Goal: Task Accomplishment & Management: Use online tool/utility

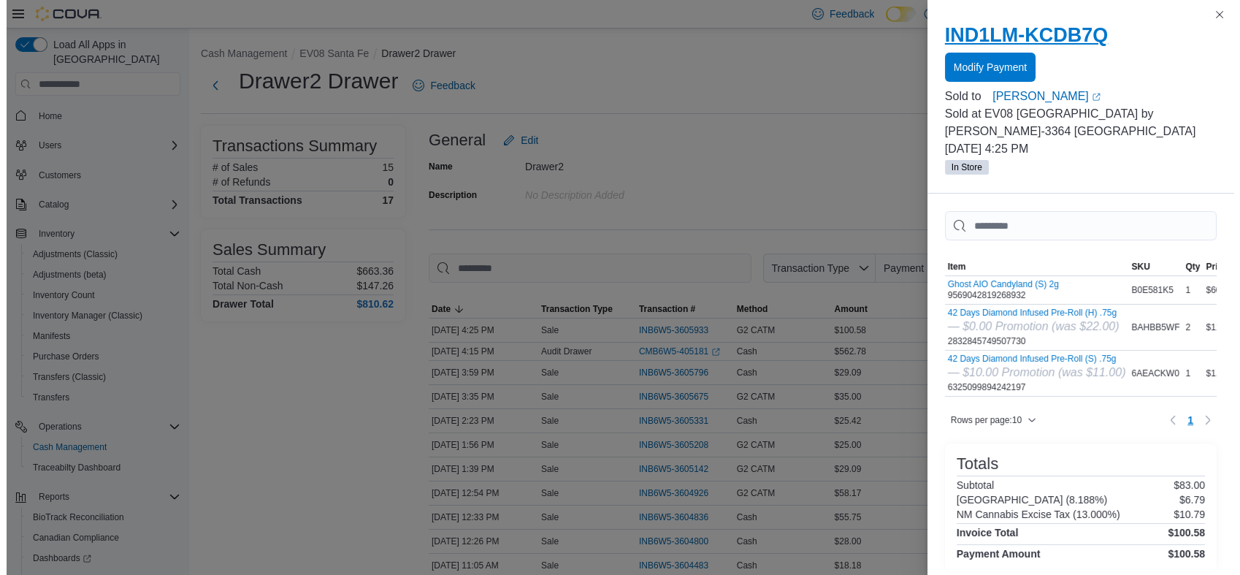
scroll to position [87, 0]
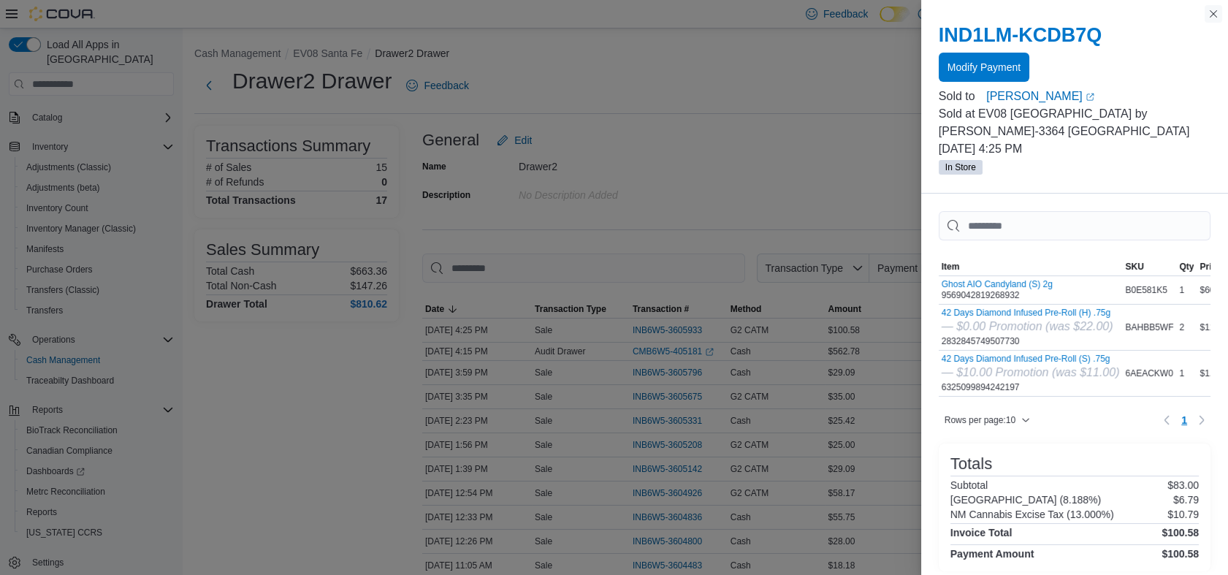
click at [1207, 18] on button "Close this dialog" at bounding box center [1213, 14] width 18 height 18
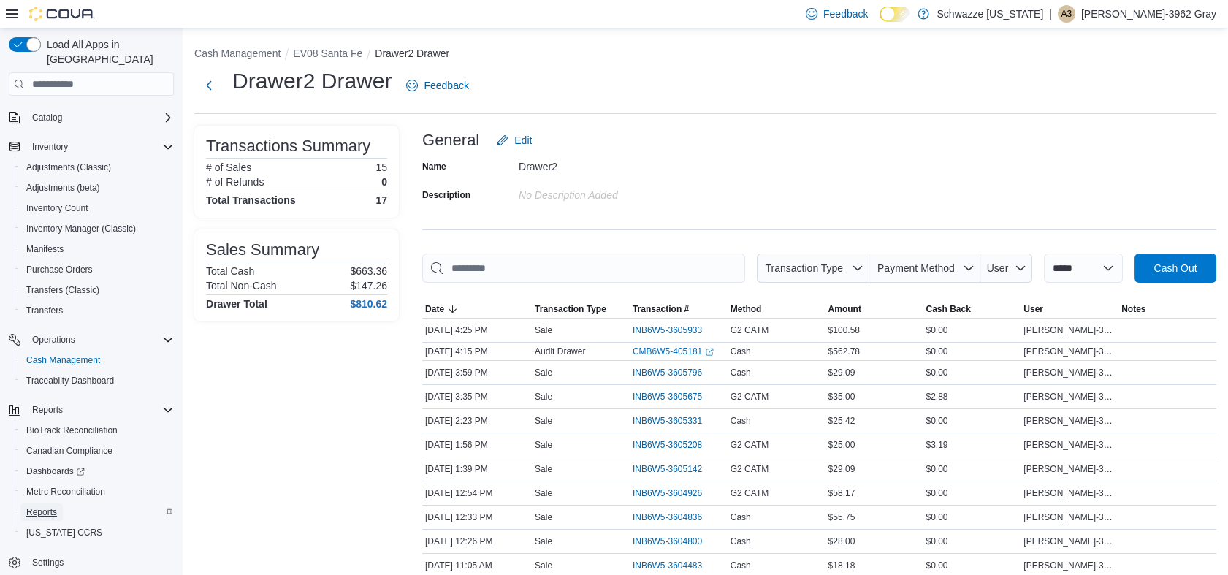
click at [47, 506] on span "Reports" at bounding box center [41, 512] width 31 height 12
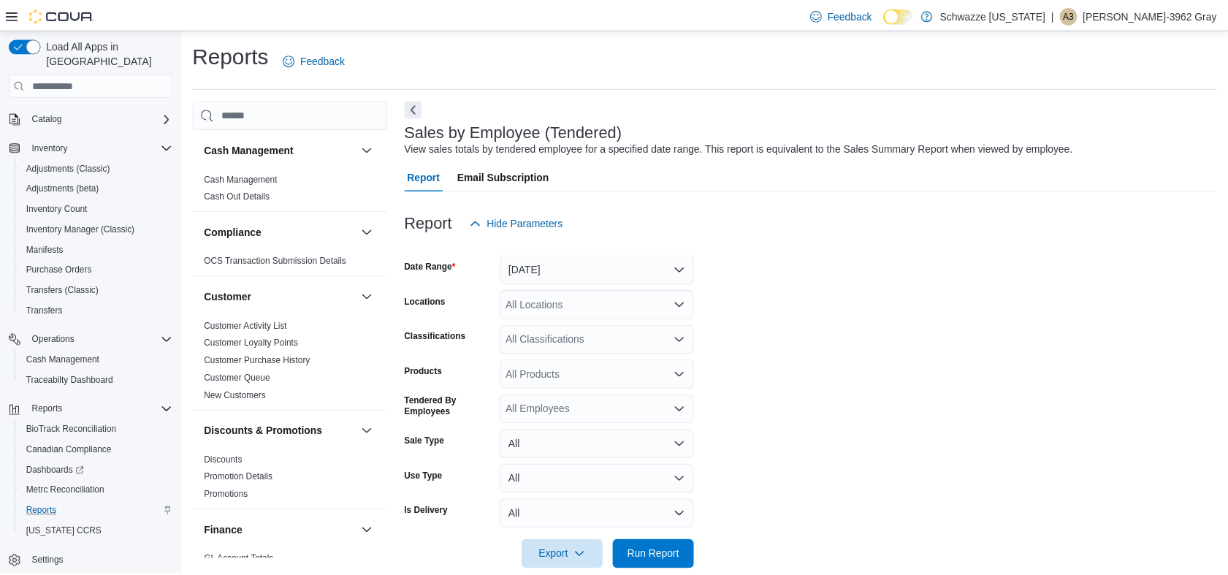
scroll to position [25, 0]
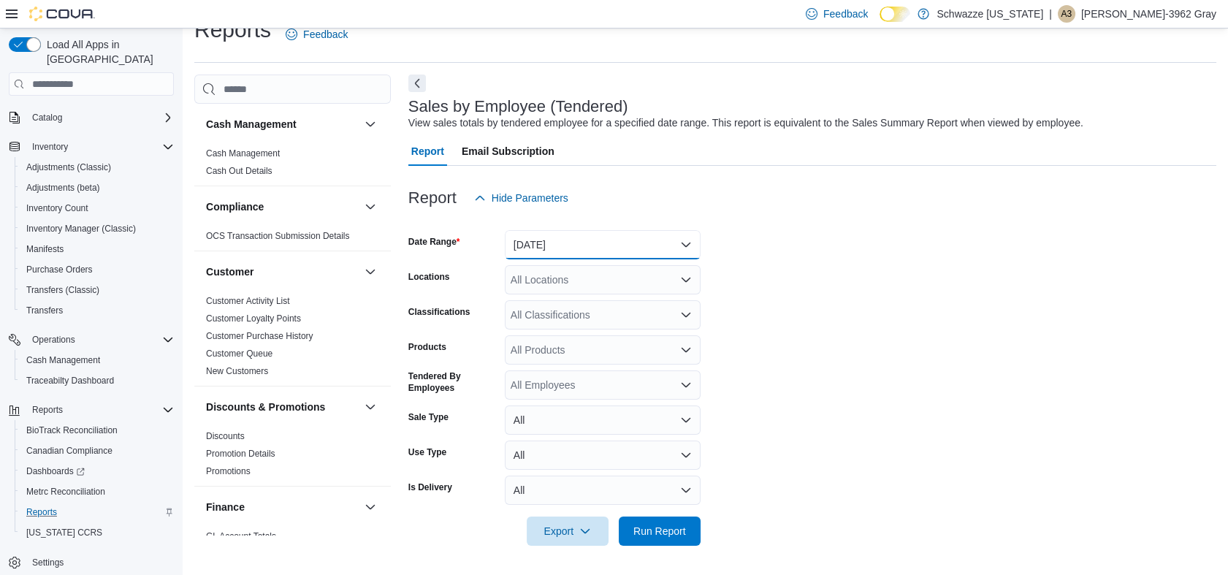
click at [691, 245] on button "[DATE]" at bounding box center [603, 244] width 196 height 29
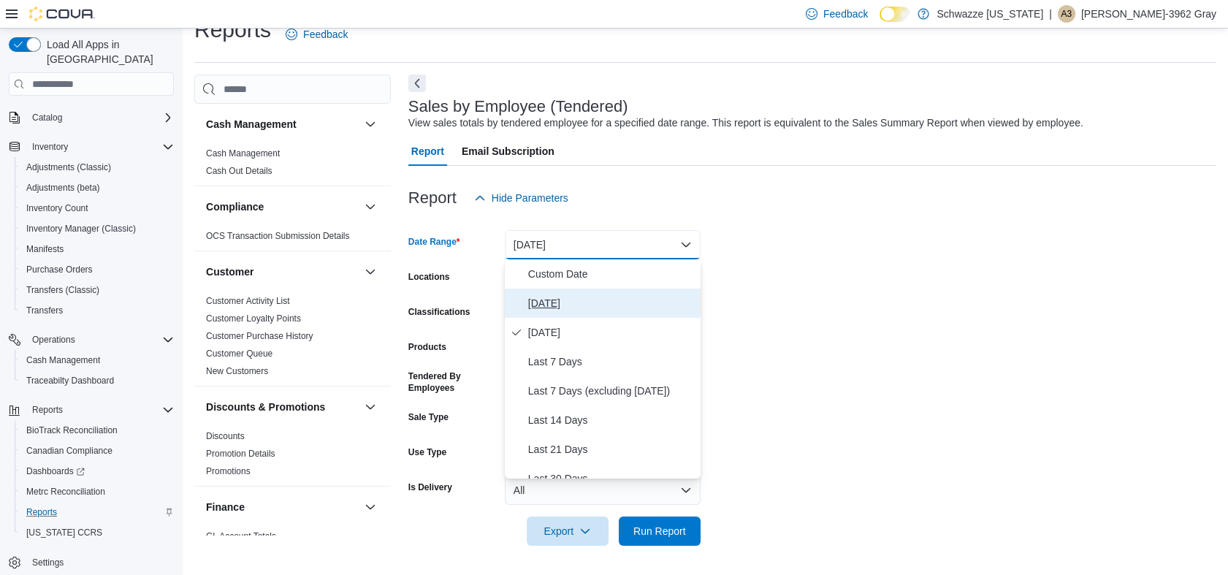
click at [643, 295] on span "[DATE]" at bounding box center [611, 303] width 167 height 18
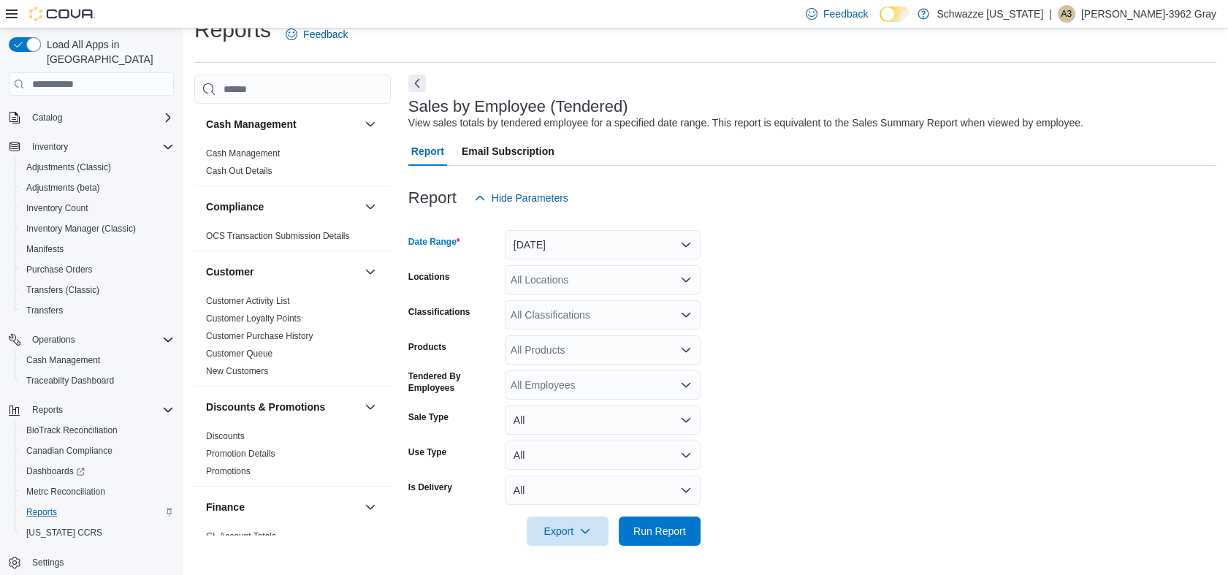
click at [689, 279] on icon "Open list of options" at bounding box center [685, 280] width 9 height 4
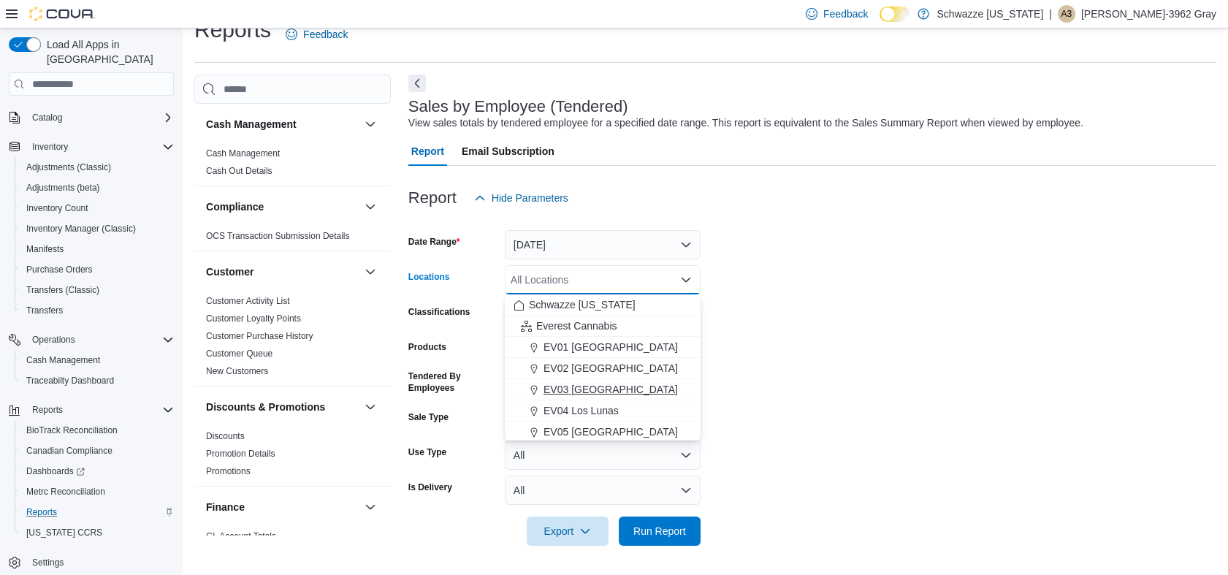
scroll to position [162, 0]
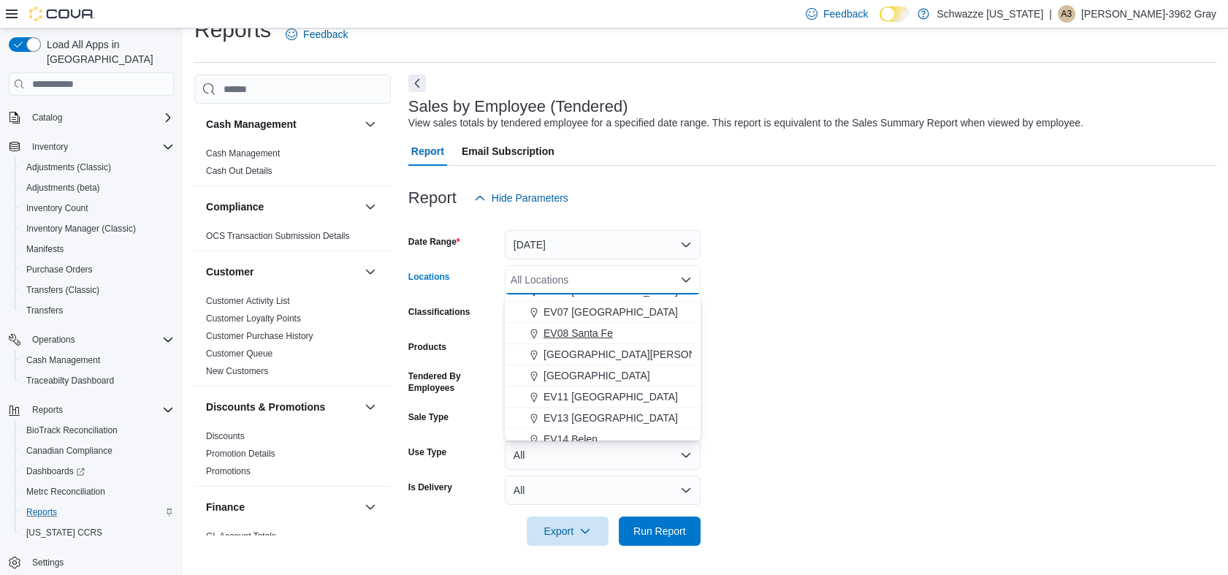
click at [588, 329] on span "EV08 Santa Fe" at bounding box center [577, 333] width 69 height 15
click at [974, 435] on form "Date Range [DATE] Locations EV08 [GEOGRAPHIC_DATA] Combo box. Selected. EV08 [G…" at bounding box center [812, 379] width 808 height 333
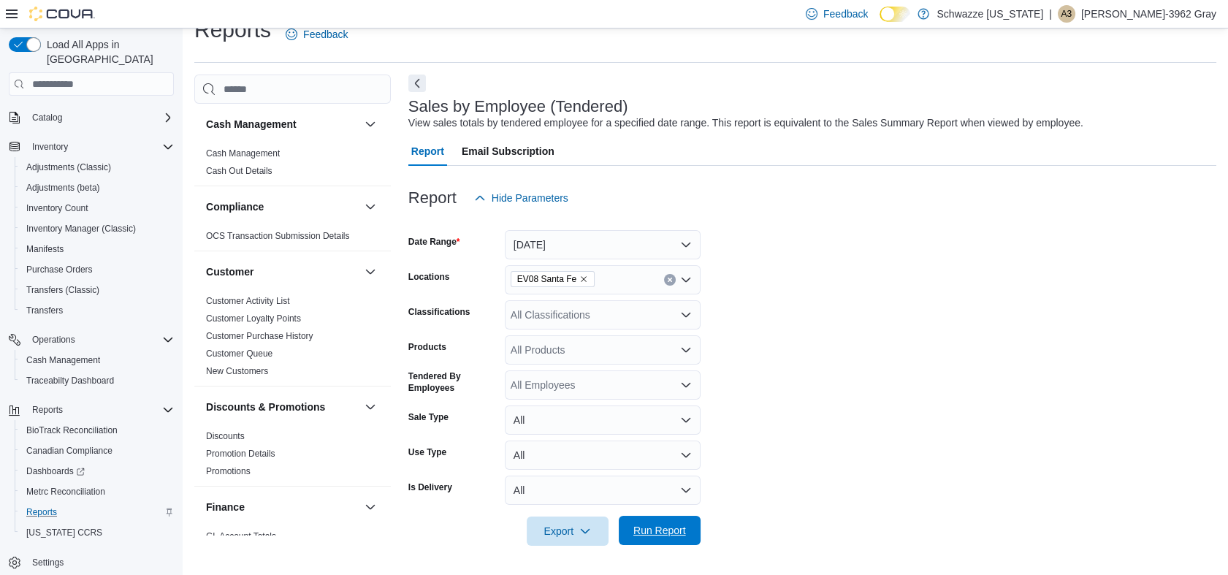
click at [670, 530] on span "Run Report" at bounding box center [659, 530] width 53 height 15
